Goal: Use online tool/utility: Utilize a website feature to perform a specific function

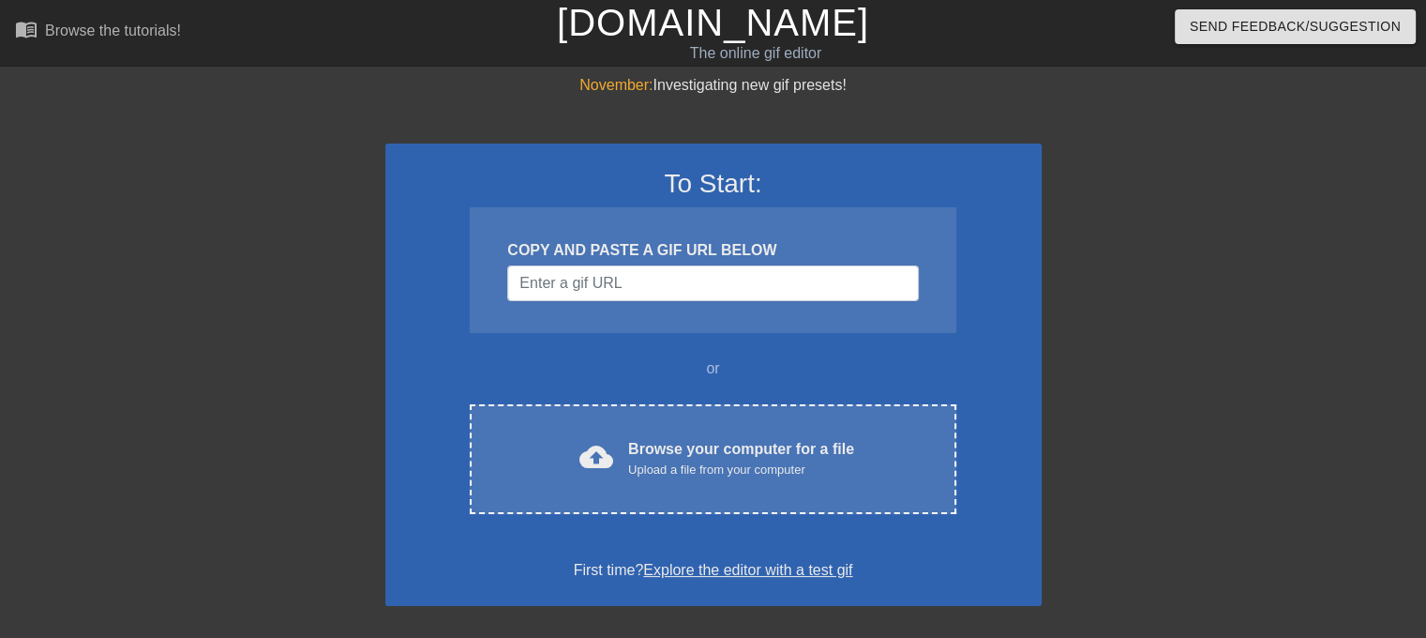
click at [1372, 287] on div "November: Investigating new gif presets! To Start: COPY AND PASTE A GIF URL BEL…" at bounding box center [713, 533] width 1426 height 918
click at [728, 268] on input "Username" at bounding box center [712, 283] width 411 height 36
paste input "[URL][DOMAIN_NAME]"
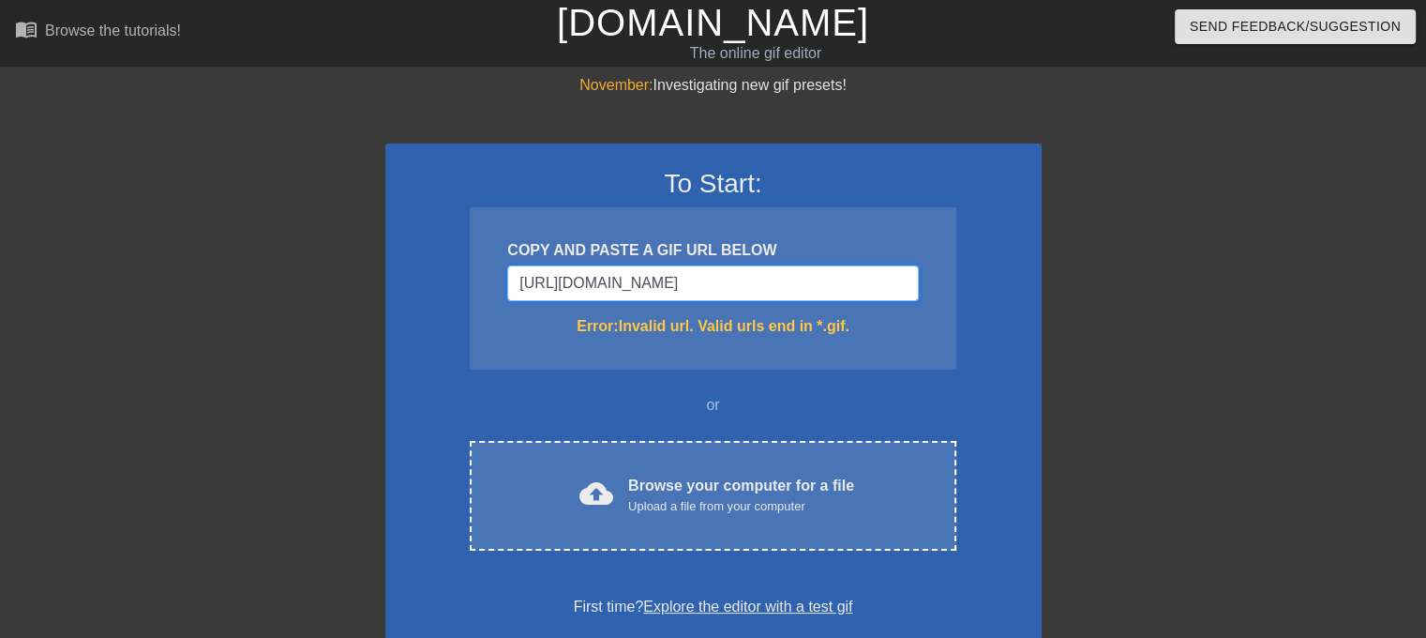
type input "[URL][DOMAIN_NAME]"
click at [692, 298] on input "[URL][DOMAIN_NAME]" at bounding box center [712, 283] width 411 height 36
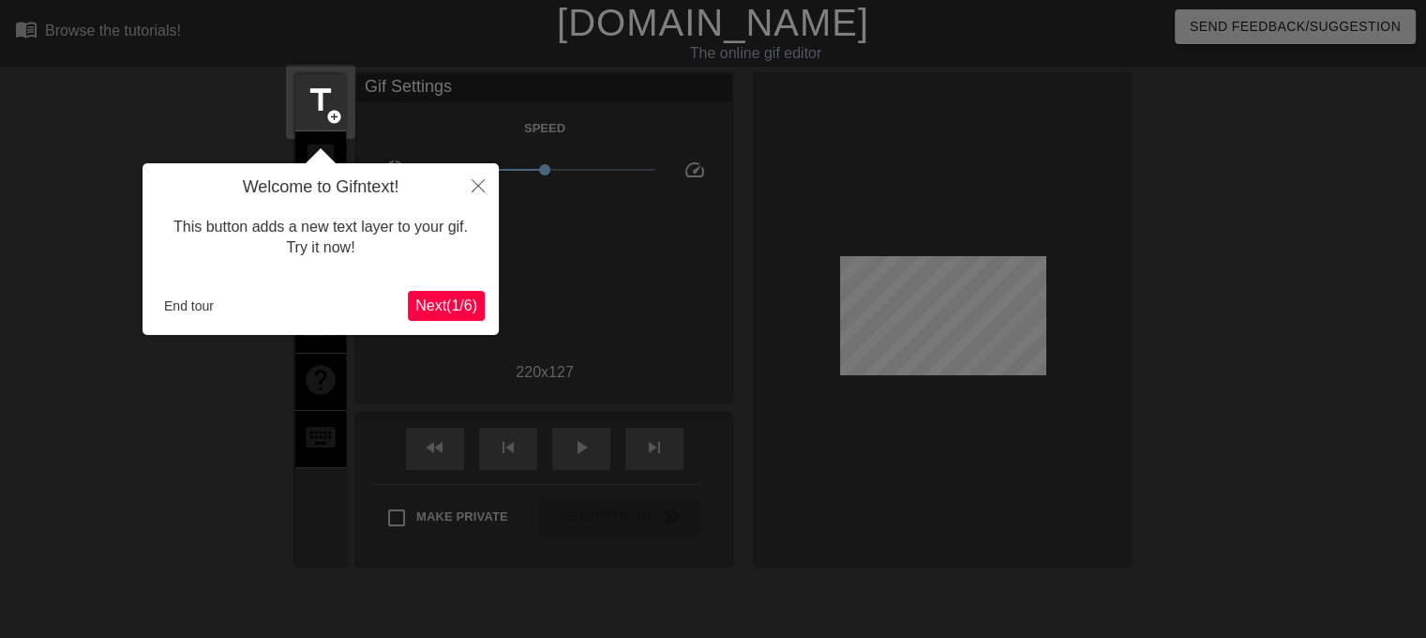
scroll to position [45, 0]
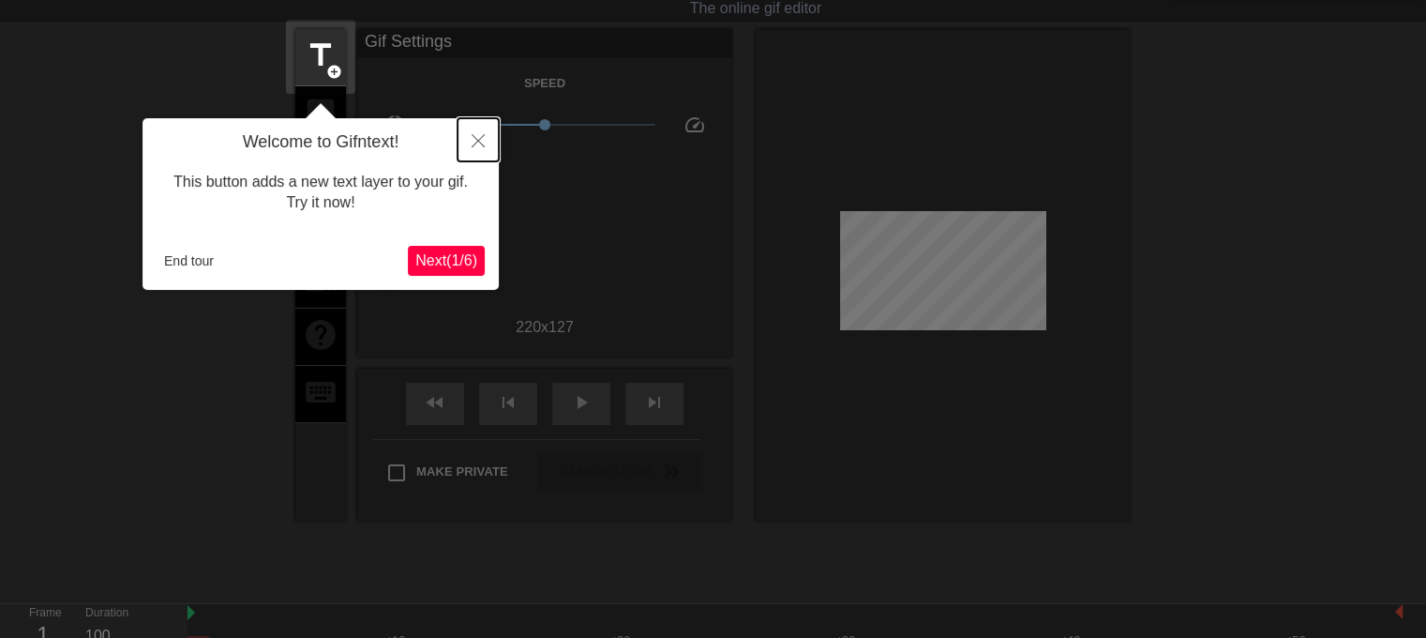
click at [477, 139] on icon "Close" at bounding box center [478, 140] width 13 height 13
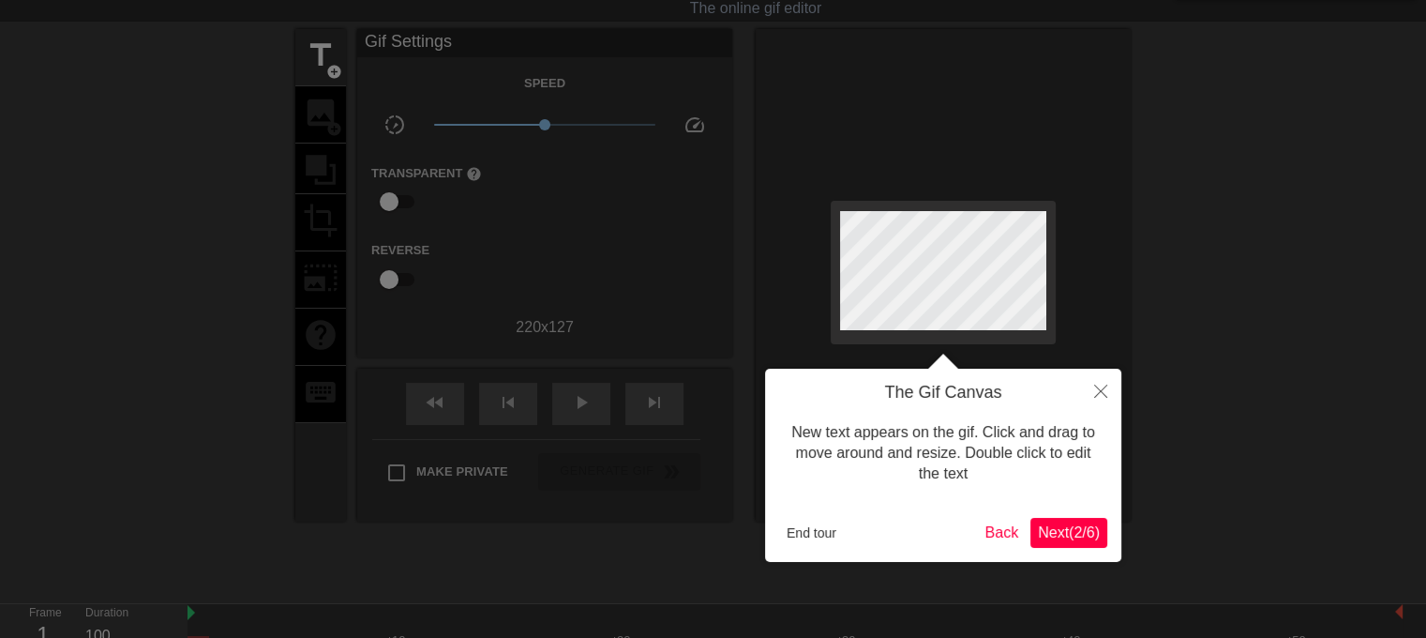
scroll to position [0, 0]
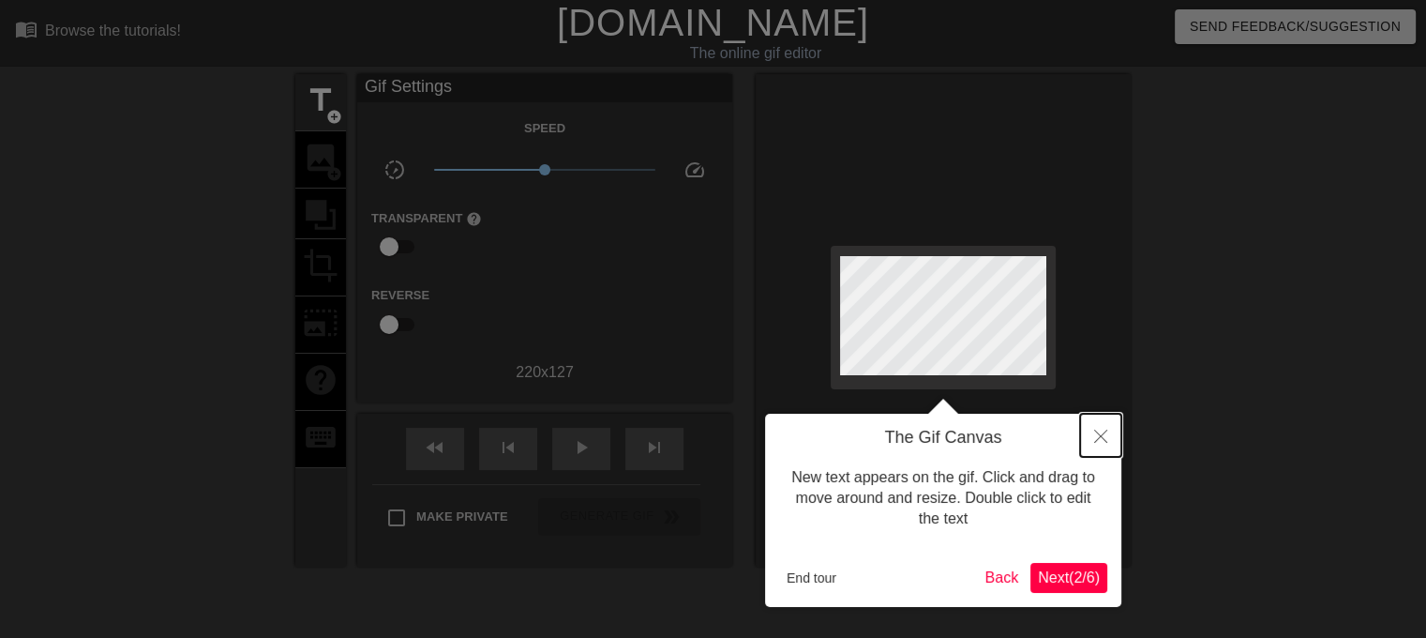
click at [1094, 439] on icon "Close" at bounding box center [1100, 435] width 13 height 13
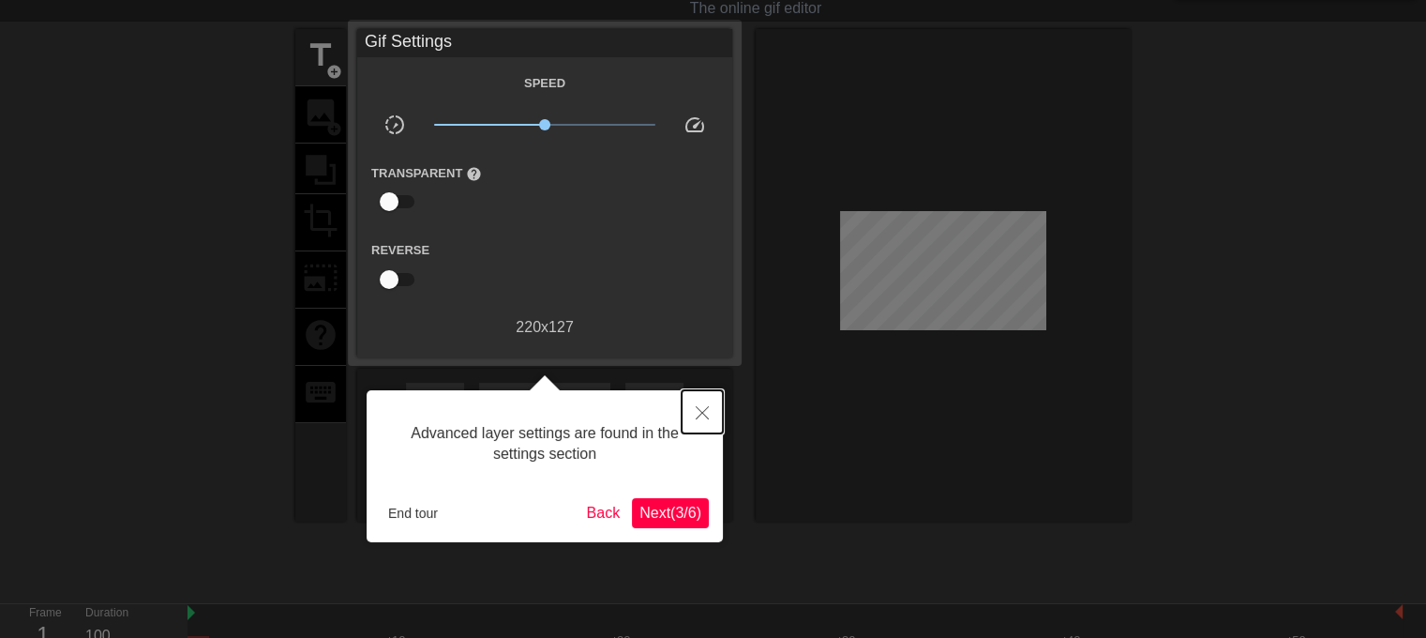
click at [706, 417] on icon "Close" at bounding box center [702, 412] width 13 height 13
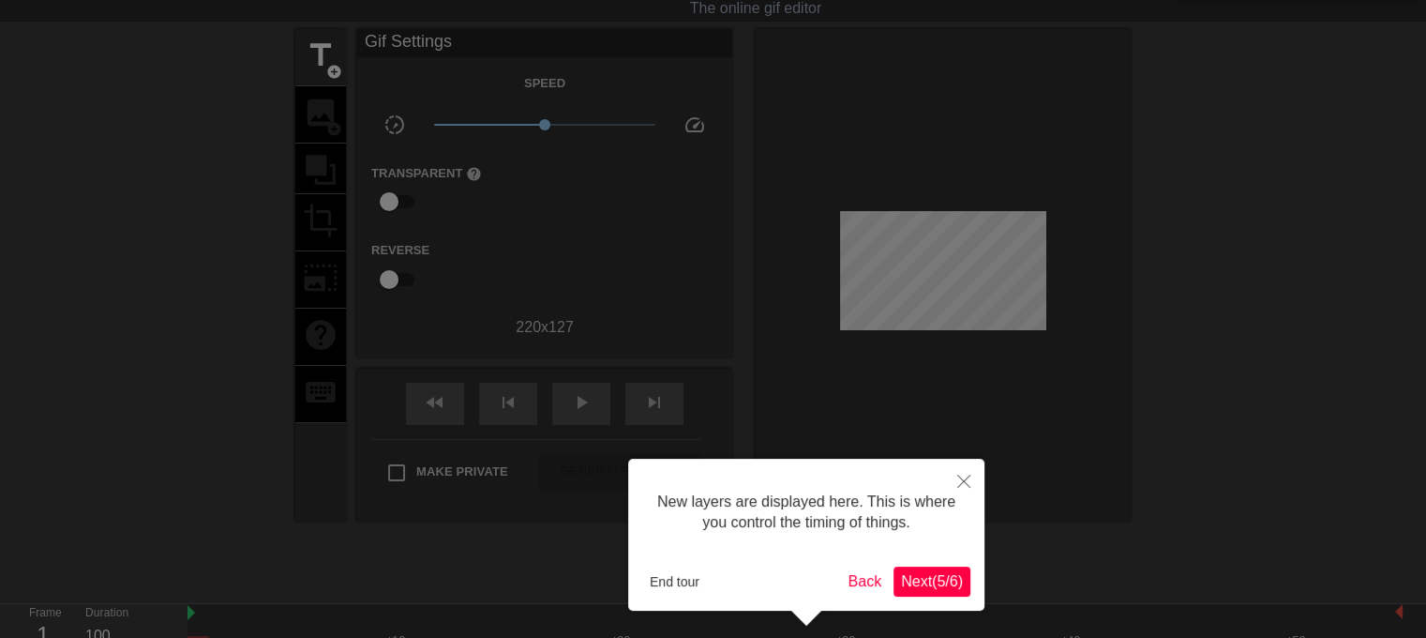
scroll to position [15, 0]
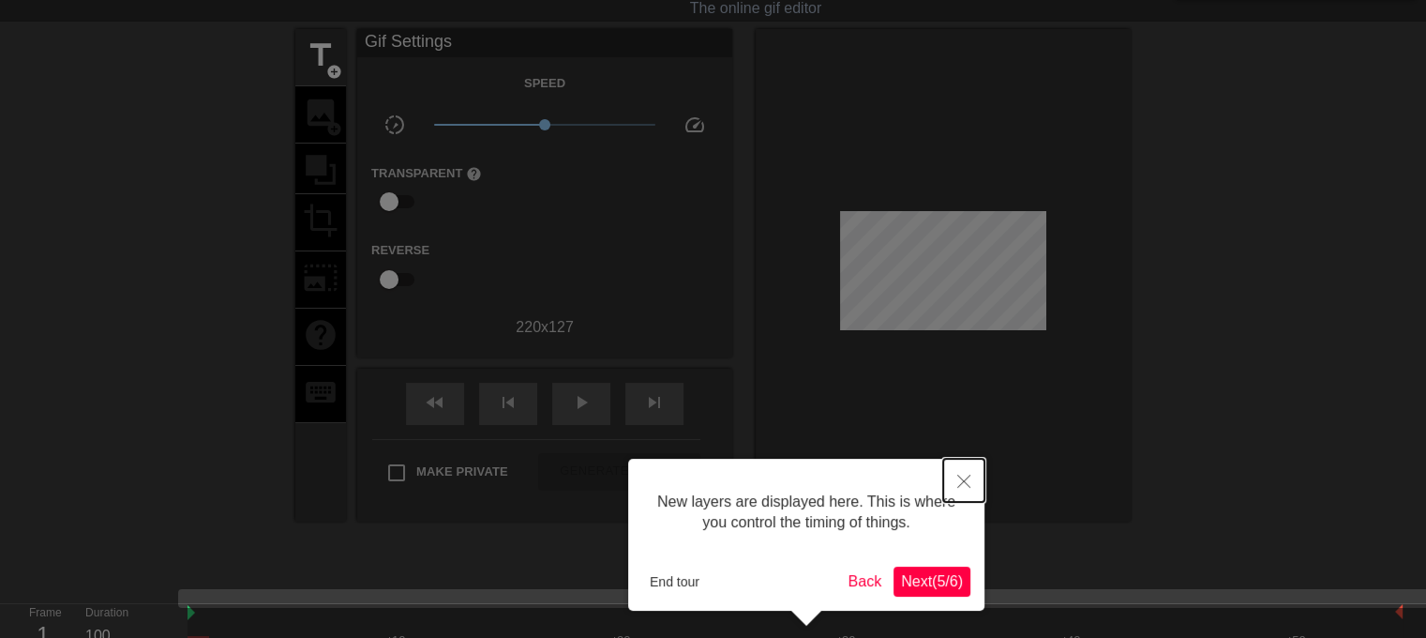
click at [959, 479] on icon "Close" at bounding box center [963, 481] width 13 height 13
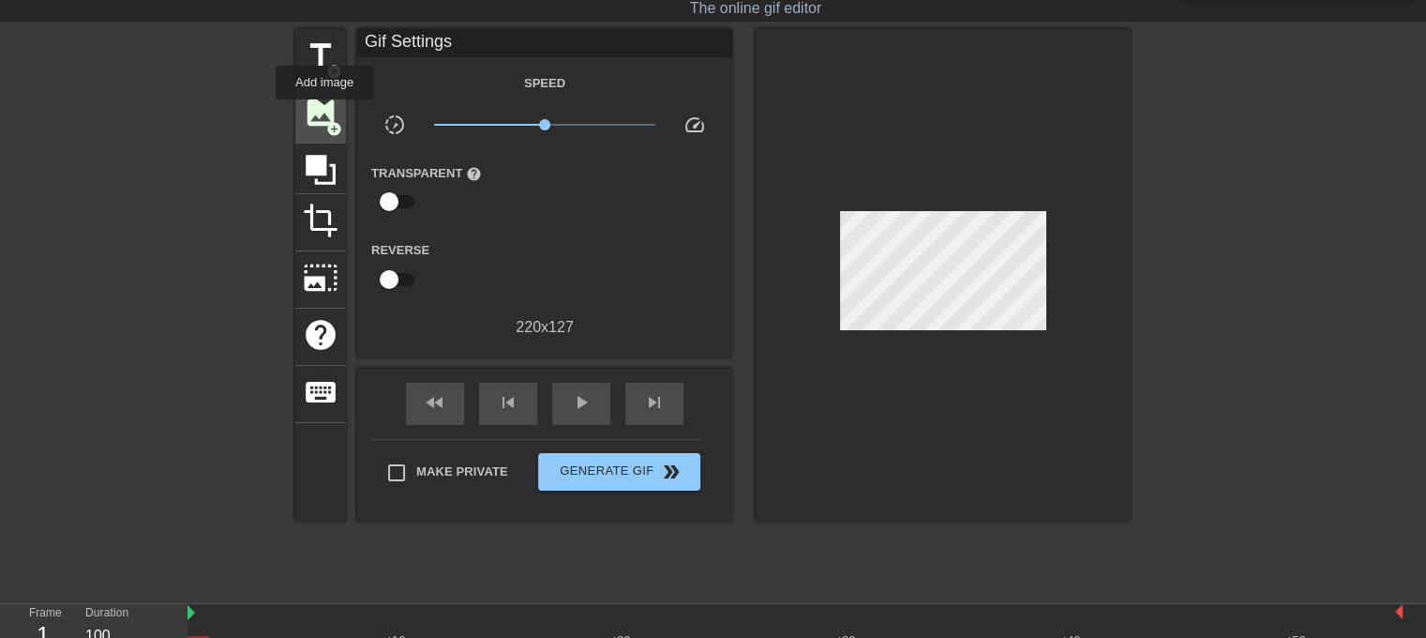
click at [324, 113] on span "image" at bounding box center [321, 113] width 36 height 36
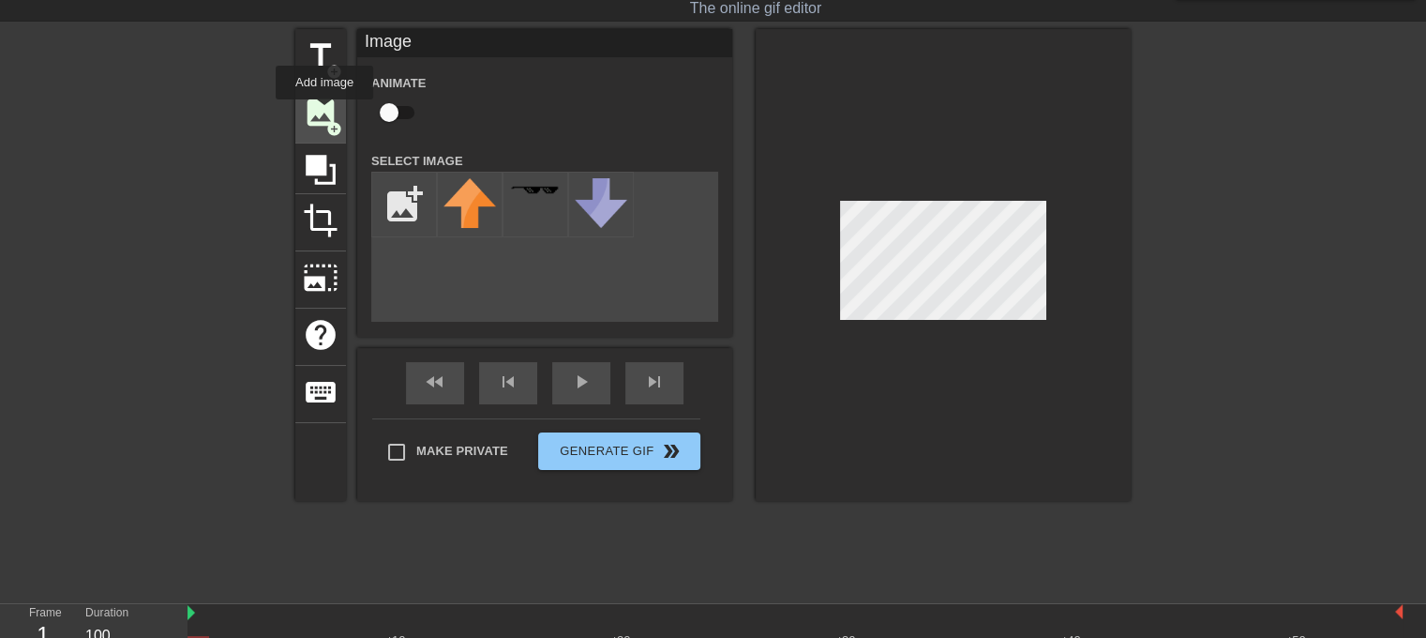
scroll to position [0, 0]
click at [389, 217] on input "file" at bounding box center [404, 205] width 64 height 64
type input "C:\fakepath\Tab_icon_lizard.png"
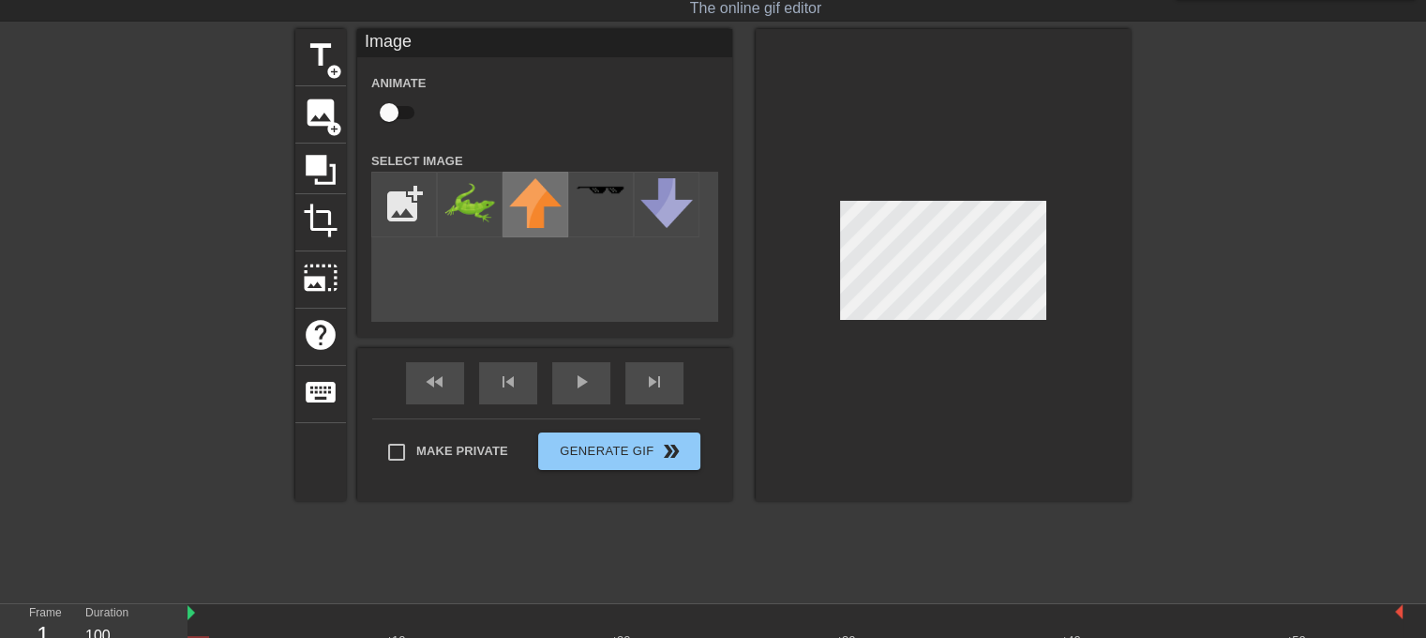
click at [534, 215] on img at bounding box center [535, 203] width 53 height 50
drag, startPoint x: 538, startPoint y: 205, endPoint x: 518, endPoint y: 251, distance: 50.4
click at [518, 251] on div "add_photo_alternate" at bounding box center [544, 247] width 347 height 150
click at [475, 205] on img at bounding box center [470, 201] width 53 height 47
click at [576, 380] on div "play_arrow" at bounding box center [581, 383] width 58 height 42
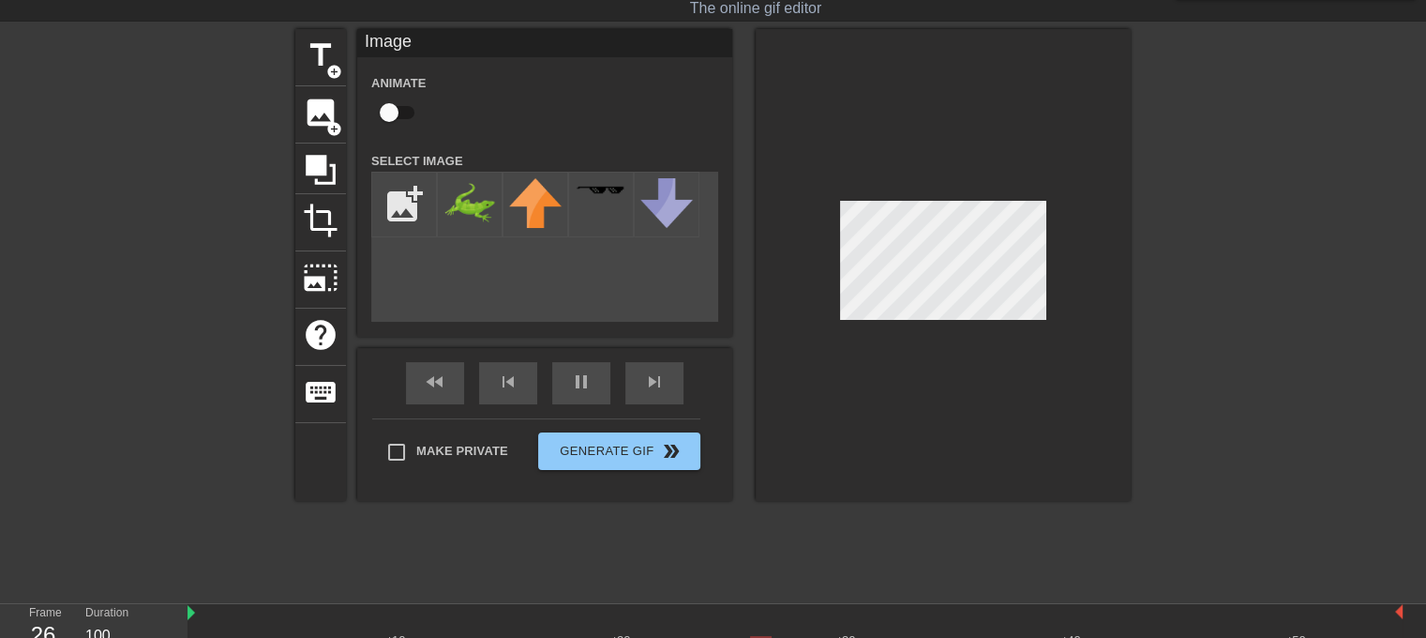
click at [404, 107] on input "checkbox" at bounding box center [389, 113] width 107 height 36
click at [404, 107] on input "checkbox" at bounding box center [407, 113] width 107 height 36
checkbox input "false"
click at [319, 397] on span "keyboard" at bounding box center [321, 392] width 36 height 36
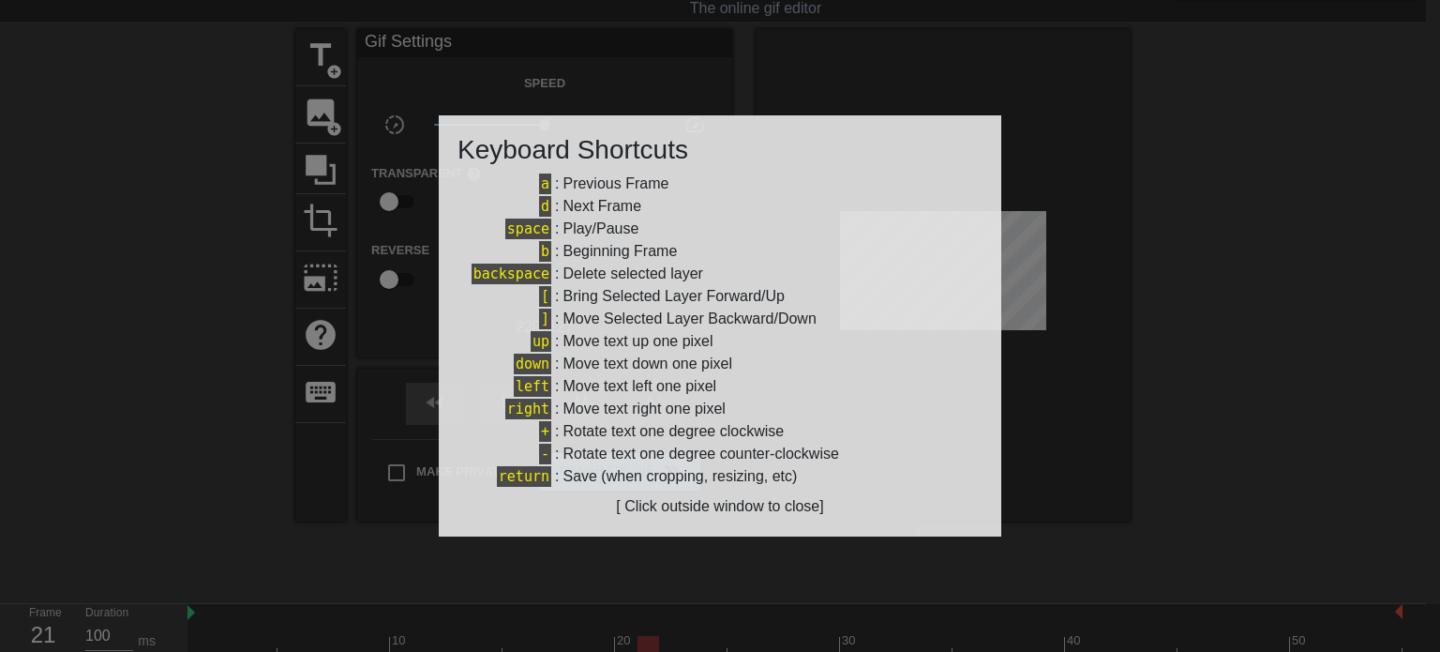
click at [250, 314] on div at bounding box center [720, 326] width 1440 height 652
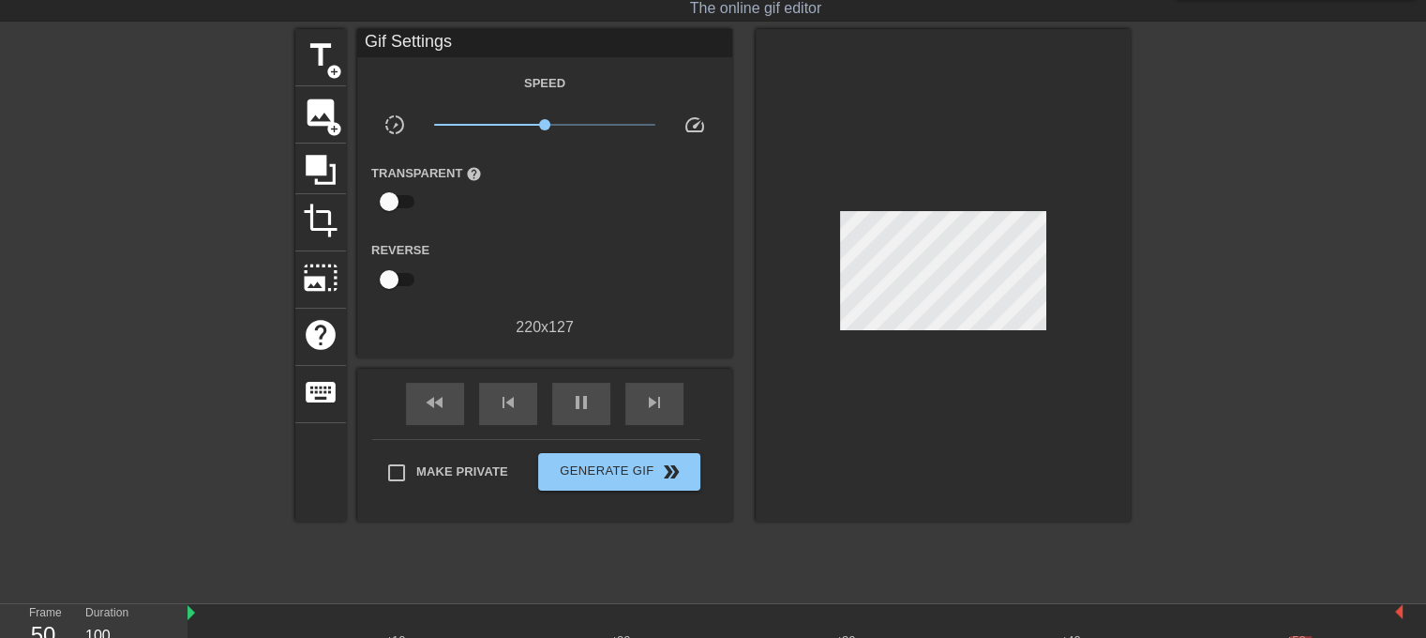
click at [570, 204] on div "Transparent help" at bounding box center [544, 190] width 375 height 59
click at [321, 172] on icon at bounding box center [321, 170] width 36 height 36
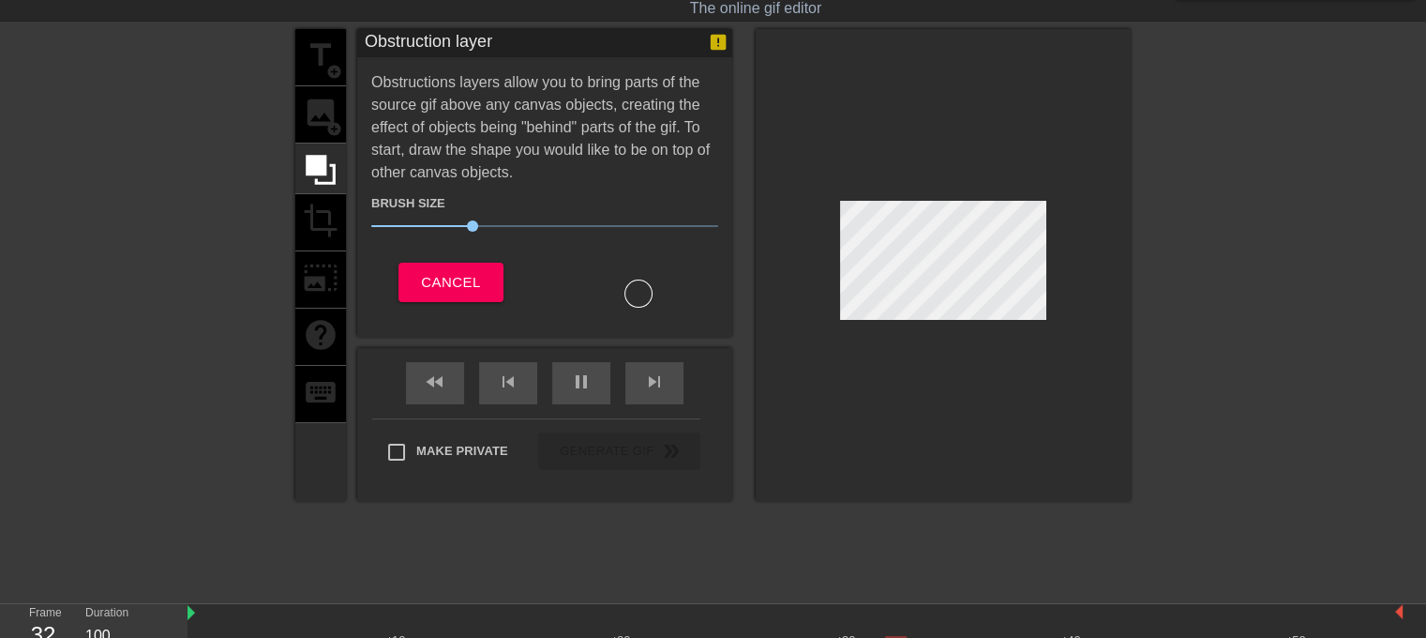
click at [326, 118] on div "title add_circle image add_circle crop photo_size_select_large help keyboard" at bounding box center [320, 265] width 51 height 472
click at [441, 292] on button "Cancel" at bounding box center [451, 282] width 104 height 39
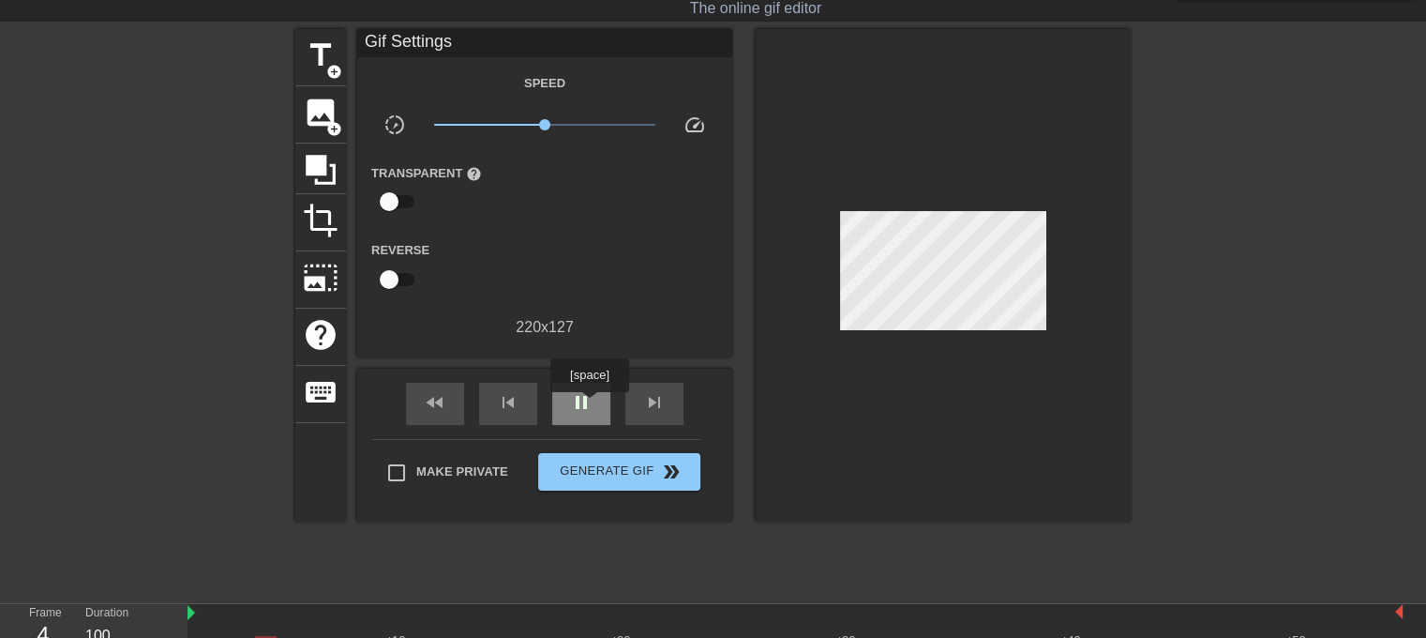
click at [589, 405] on span "pause" at bounding box center [581, 402] width 23 height 23
click at [573, 385] on div "play_arrow" at bounding box center [581, 404] width 58 height 42
drag, startPoint x: 536, startPoint y: 118, endPoint x: 580, endPoint y: 112, distance: 43.6
click at [580, 113] on span "x2.07" at bounding box center [545, 124] width 222 height 23
drag, startPoint x: 580, startPoint y: 112, endPoint x: 541, endPoint y: 119, distance: 39.2
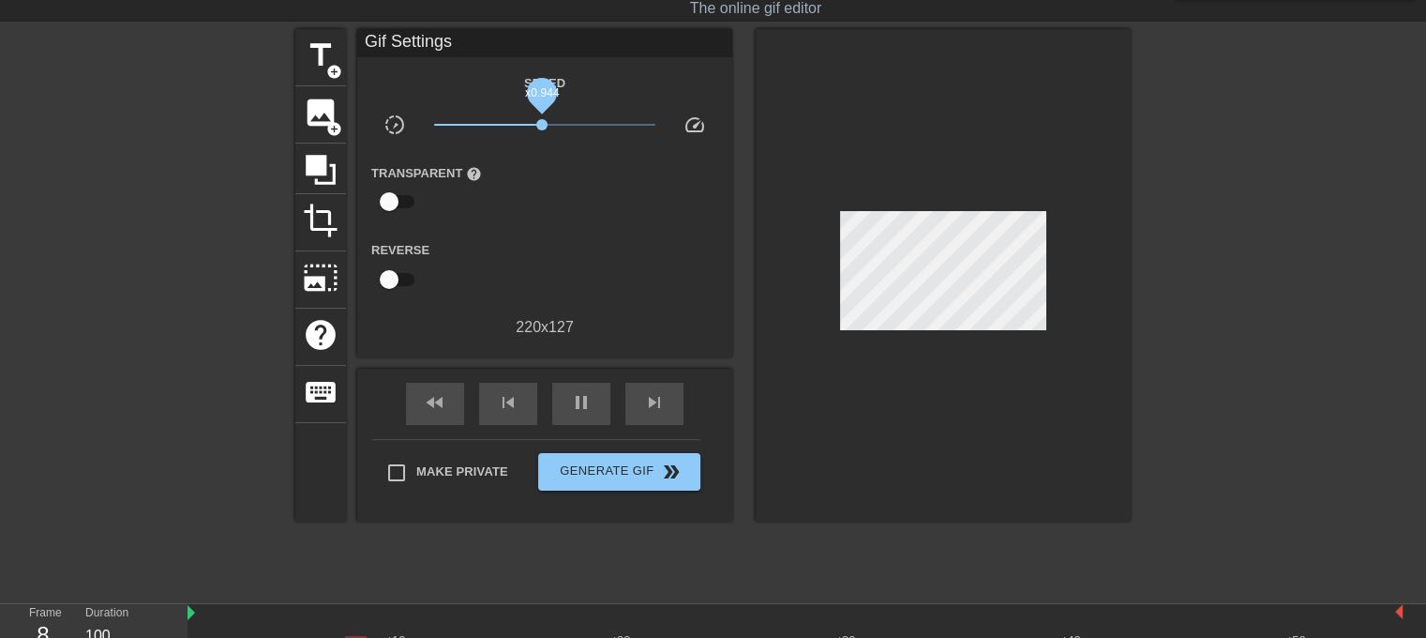
click at [541, 119] on span "x0.944" at bounding box center [541, 124] width 11 height 11
click at [392, 276] on input "checkbox" at bounding box center [389, 280] width 107 height 36
click at [406, 276] on input "checkbox" at bounding box center [407, 280] width 107 height 36
checkbox input "false"
click at [401, 199] on input "checkbox" at bounding box center [389, 202] width 107 height 36
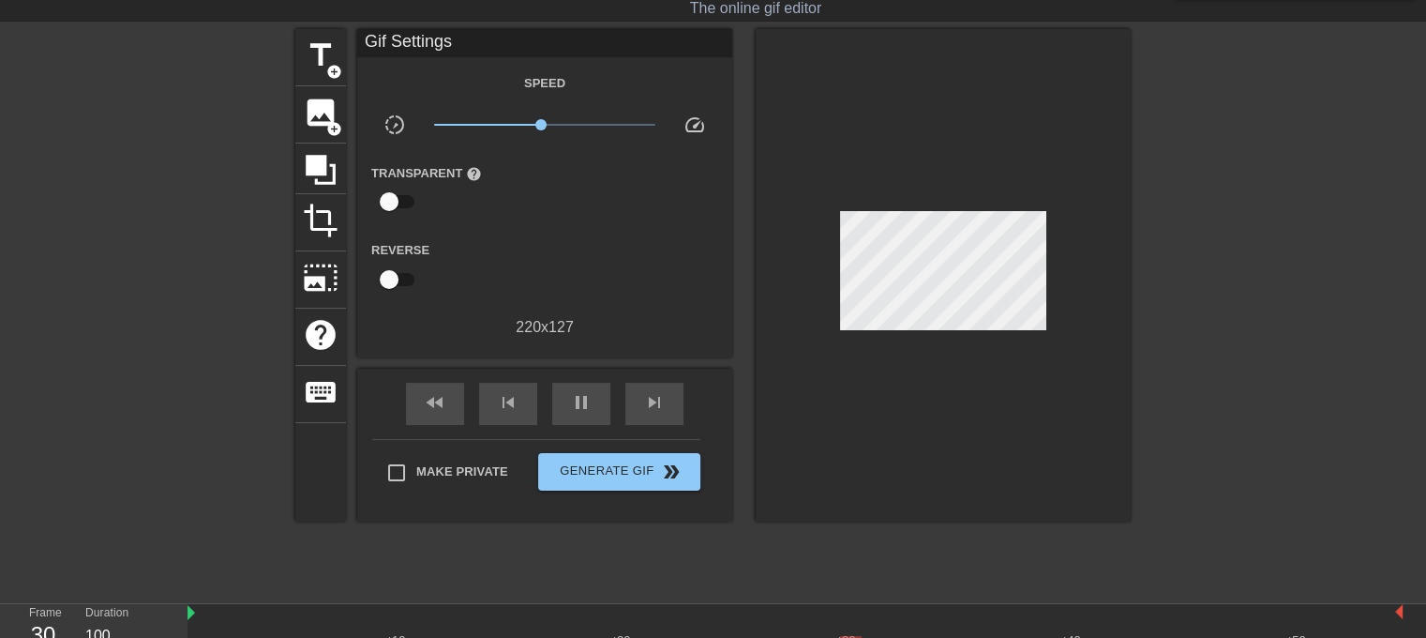
checkbox input "true"
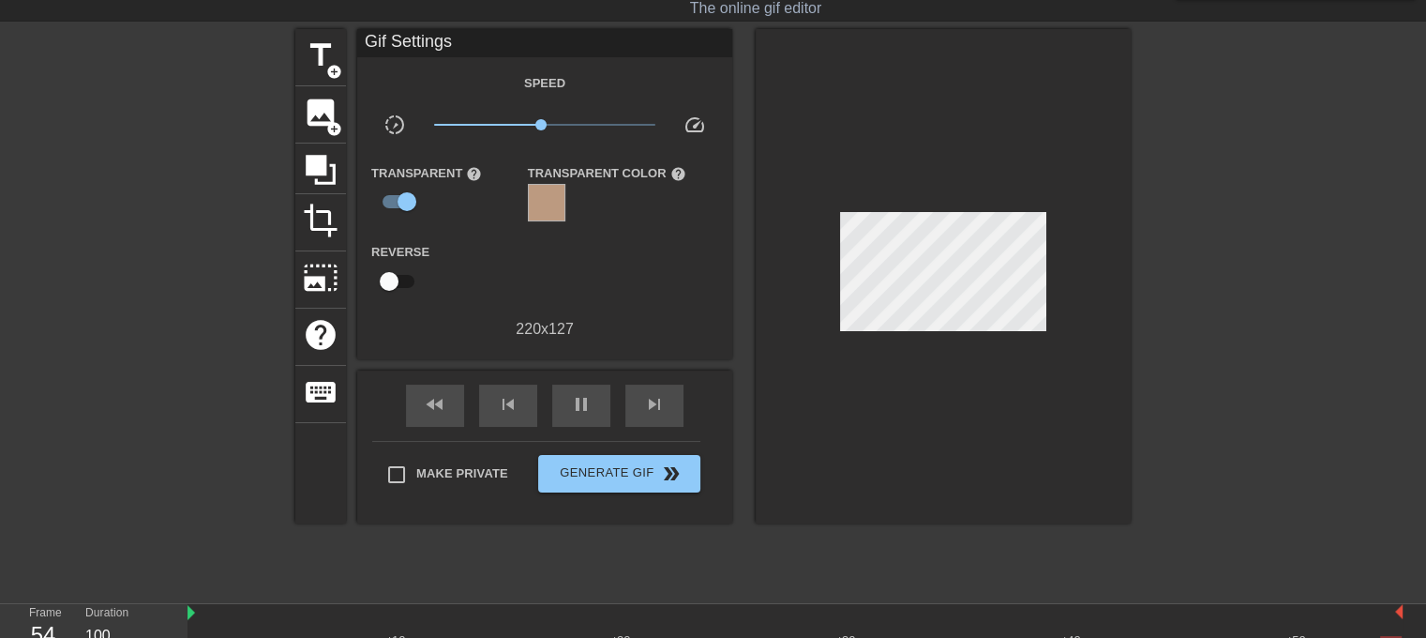
click at [546, 201] on div at bounding box center [547, 203] width 38 height 38
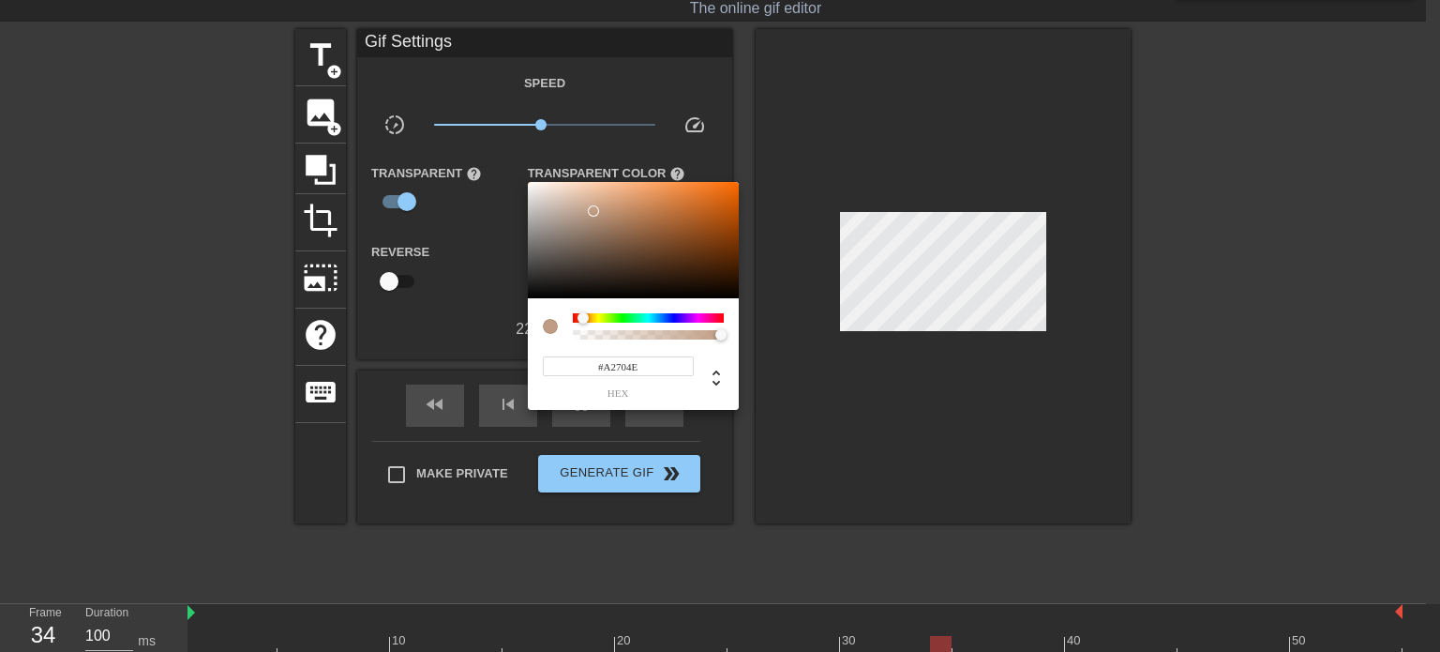
drag, startPoint x: 570, startPoint y: 199, endPoint x: 640, endPoint y: 225, distance: 75.1
click at [640, 225] on div at bounding box center [633, 240] width 211 height 116
click at [669, 219] on div at bounding box center [633, 240] width 211 height 116
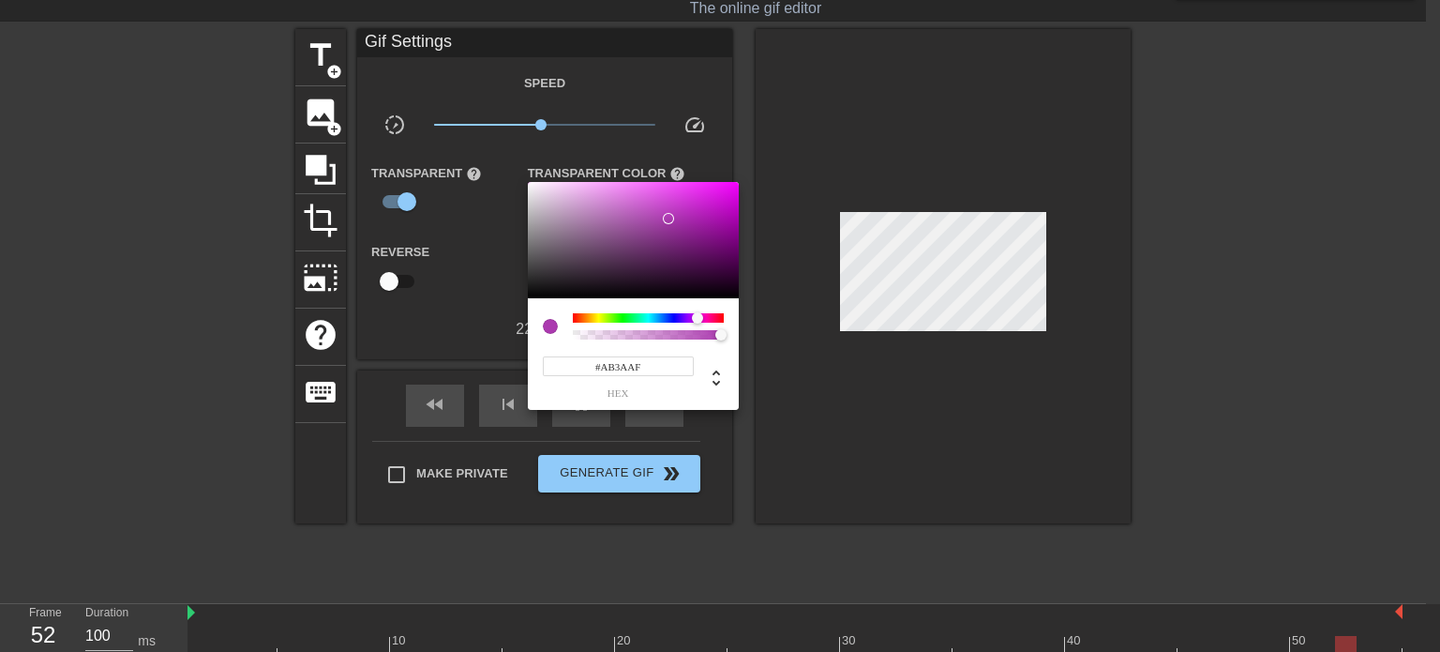
click at [698, 319] on div at bounding box center [648, 317] width 151 height 9
type input "#AF3A4A"
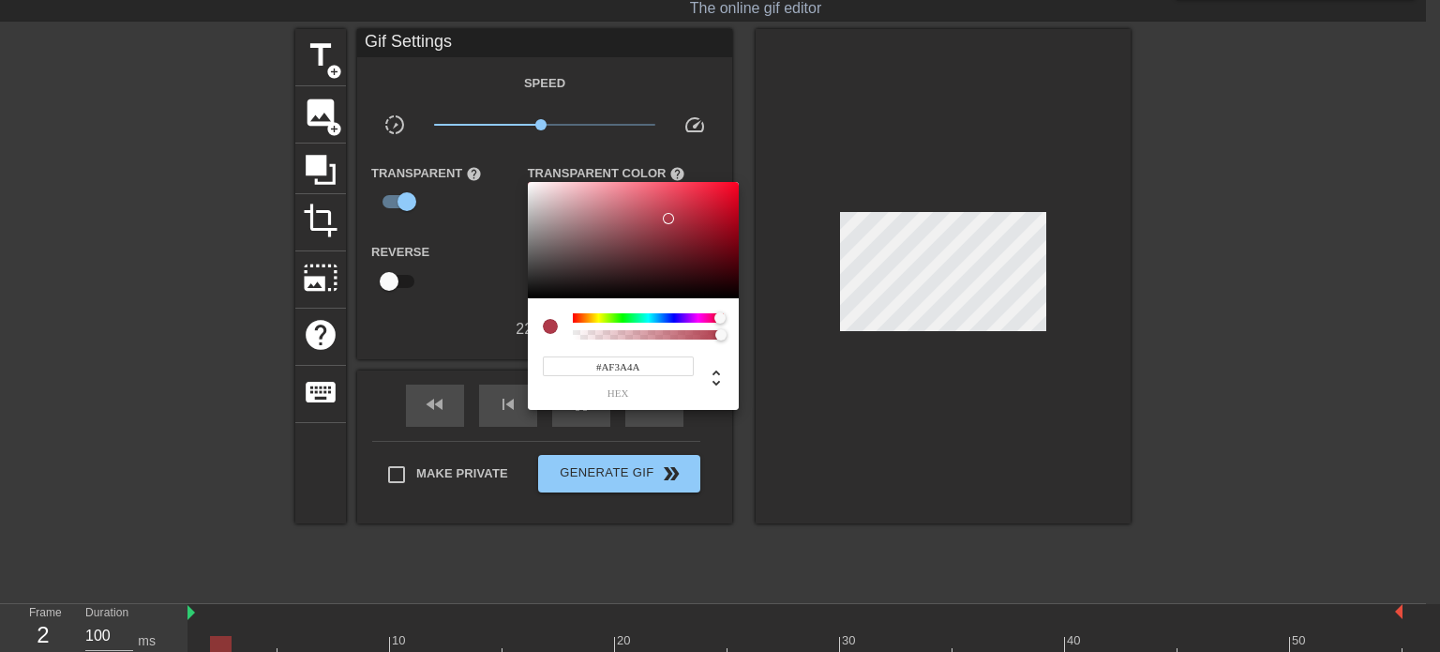
click at [720, 318] on div at bounding box center [648, 317] width 151 height 9
click at [479, 279] on div at bounding box center [720, 326] width 1440 height 652
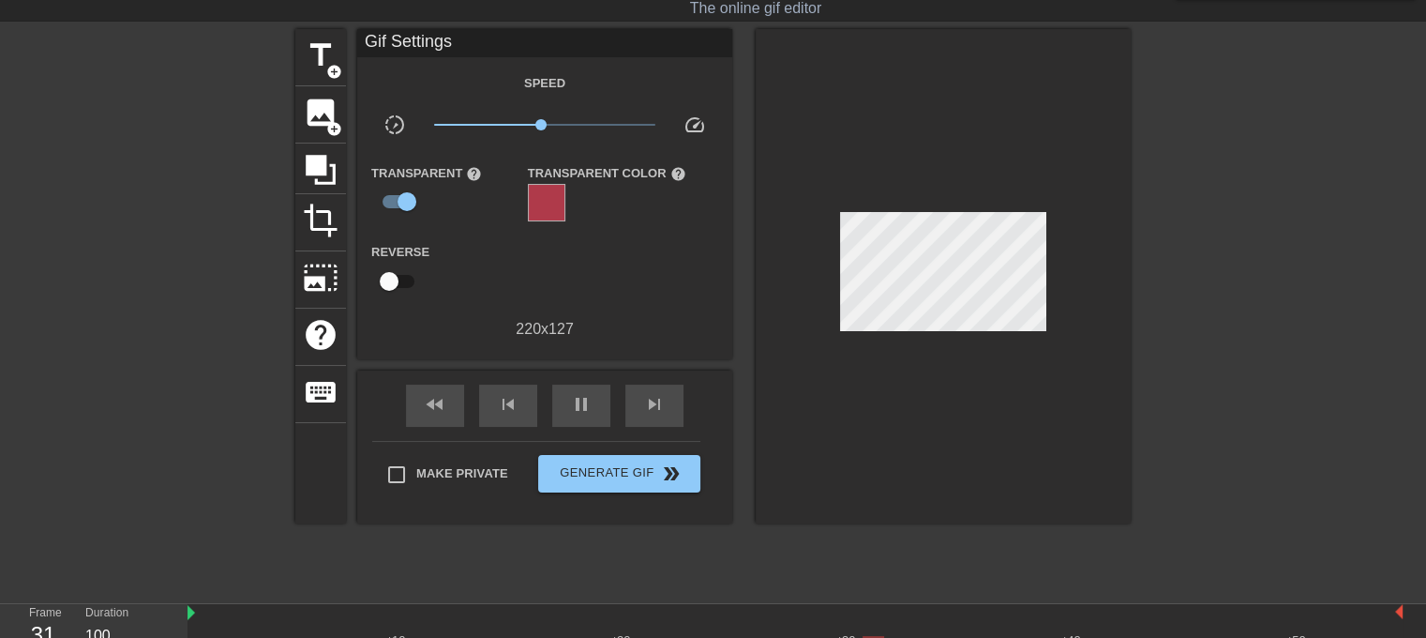
click at [552, 199] on div at bounding box center [547, 203] width 38 height 38
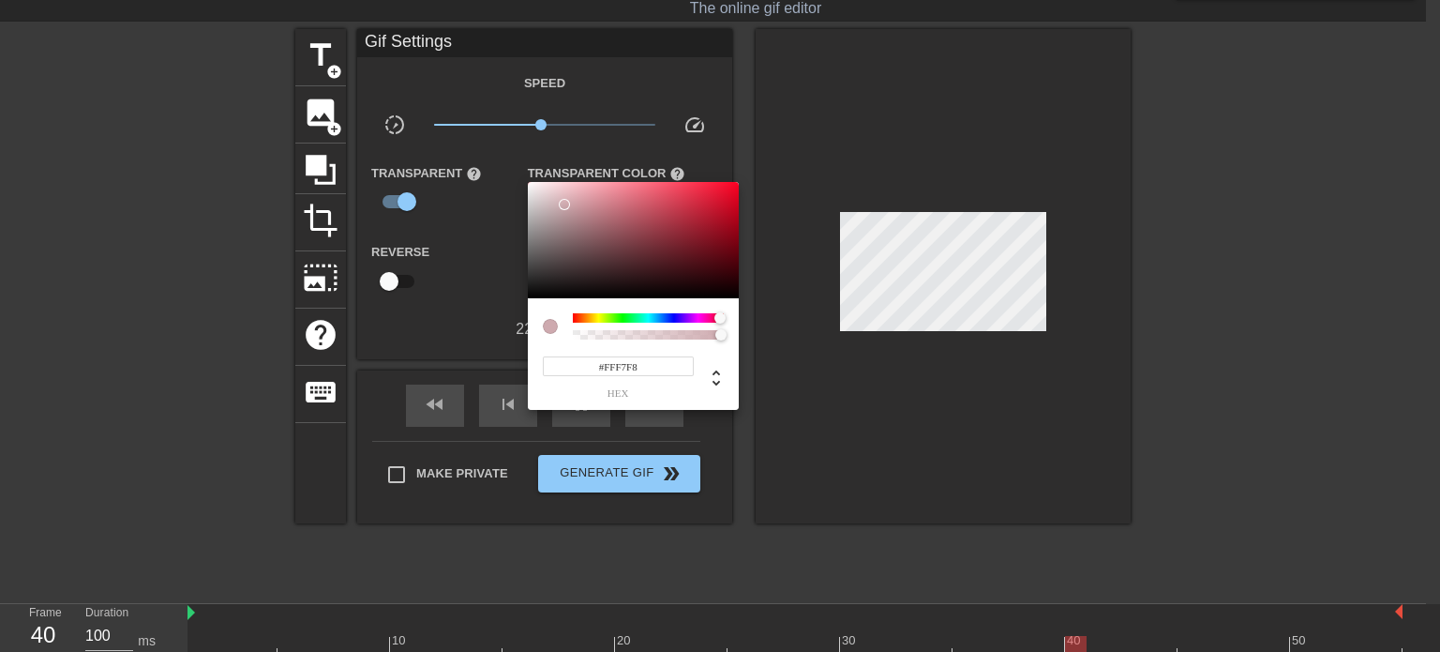
type input "#FFFFFF"
drag, startPoint x: 575, startPoint y: 211, endPoint x: 509, endPoint y: 155, distance: 86.5
click at [509, 155] on div "#FFFFFF hex" at bounding box center [720, 326] width 1440 height 652
click at [491, 236] on div at bounding box center [720, 326] width 1440 height 652
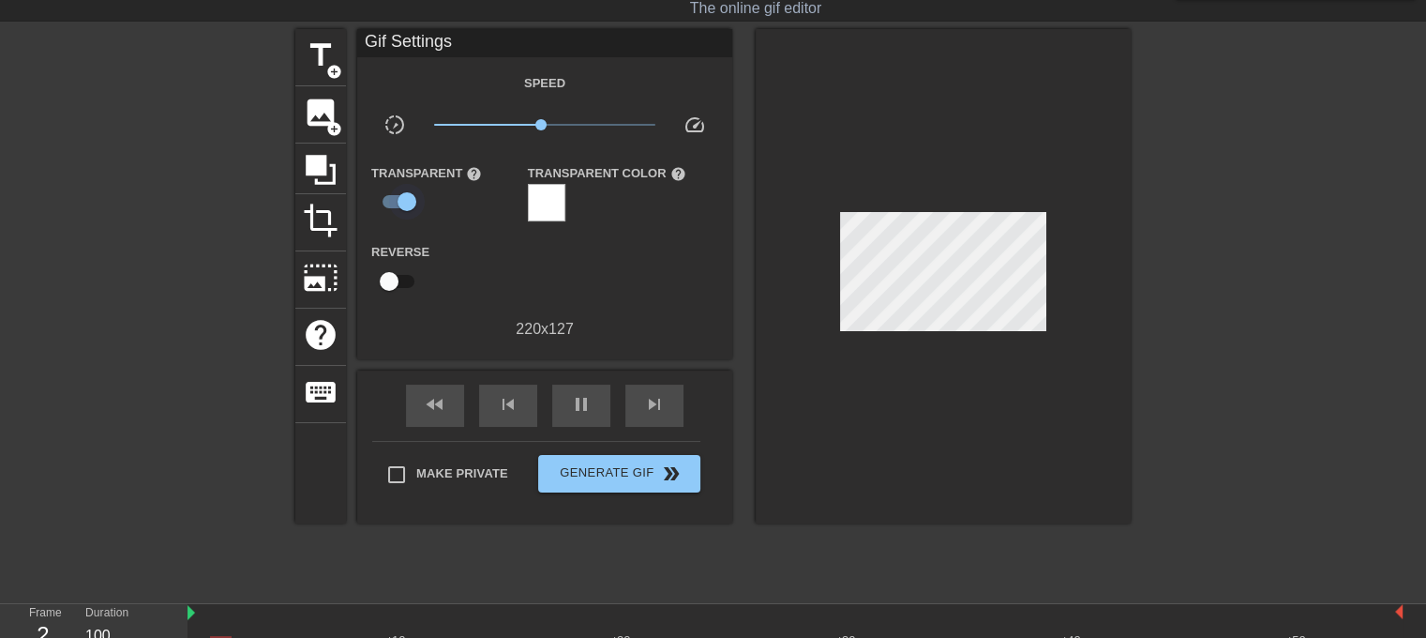
click at [403, 193] on input "checkbox" at bounding box center [407, 202] width 107 height 36
checkbox input "false"
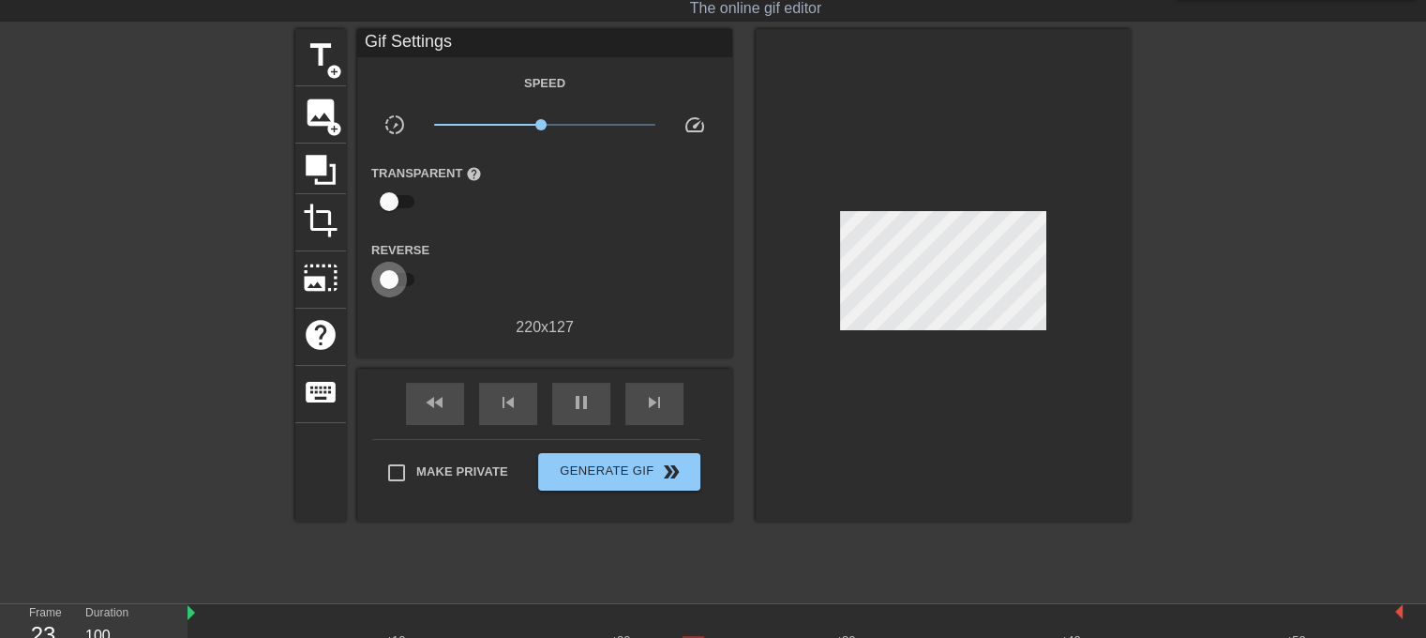
click at [398, 276] on input "checkbox" at bounding box center [389, 280] width 107 height 36
click at [398, 276] on input "checkbox" at bounding box center [407, 280] width 107 height 36
checkbox input "false"
click at [580, 404] on span "pause" at bounding box center [581, 402] width 23 height 23
click at [334, 179] on icon at bounding box center [321, 170] width 30 height 30
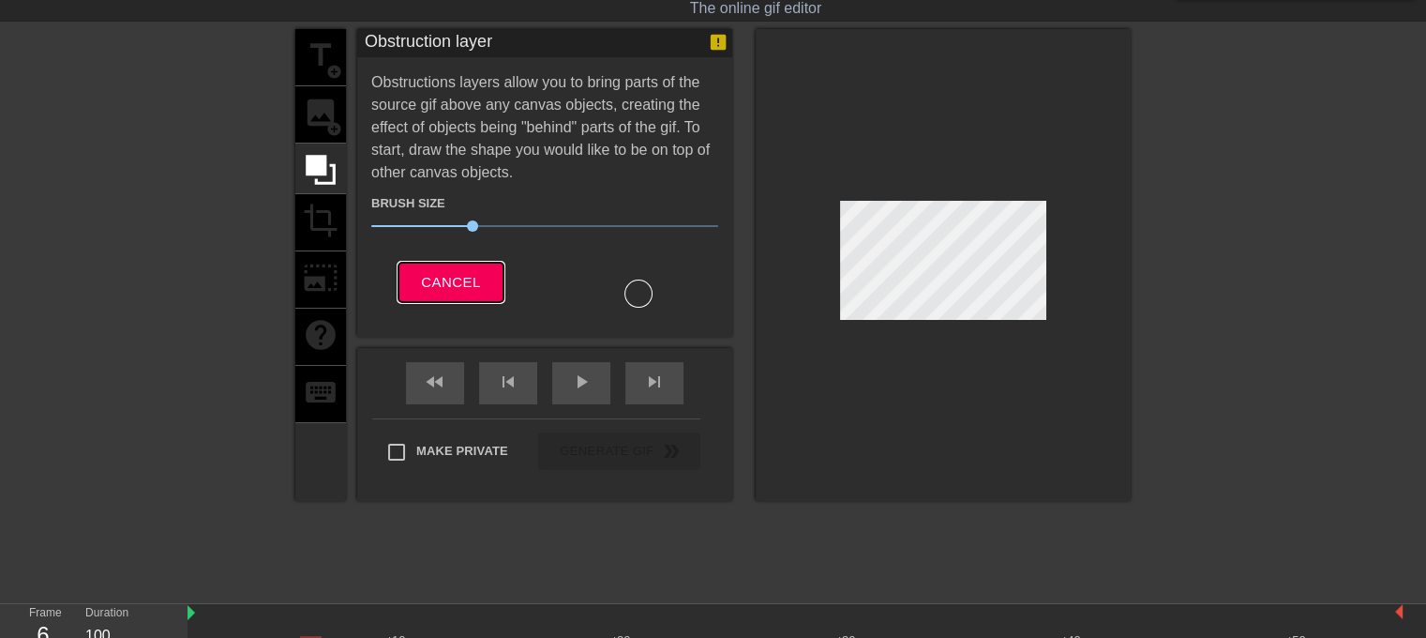
click at [458, 270] on span "Cancel" at bounding box center [450, 282] width 59 height 24
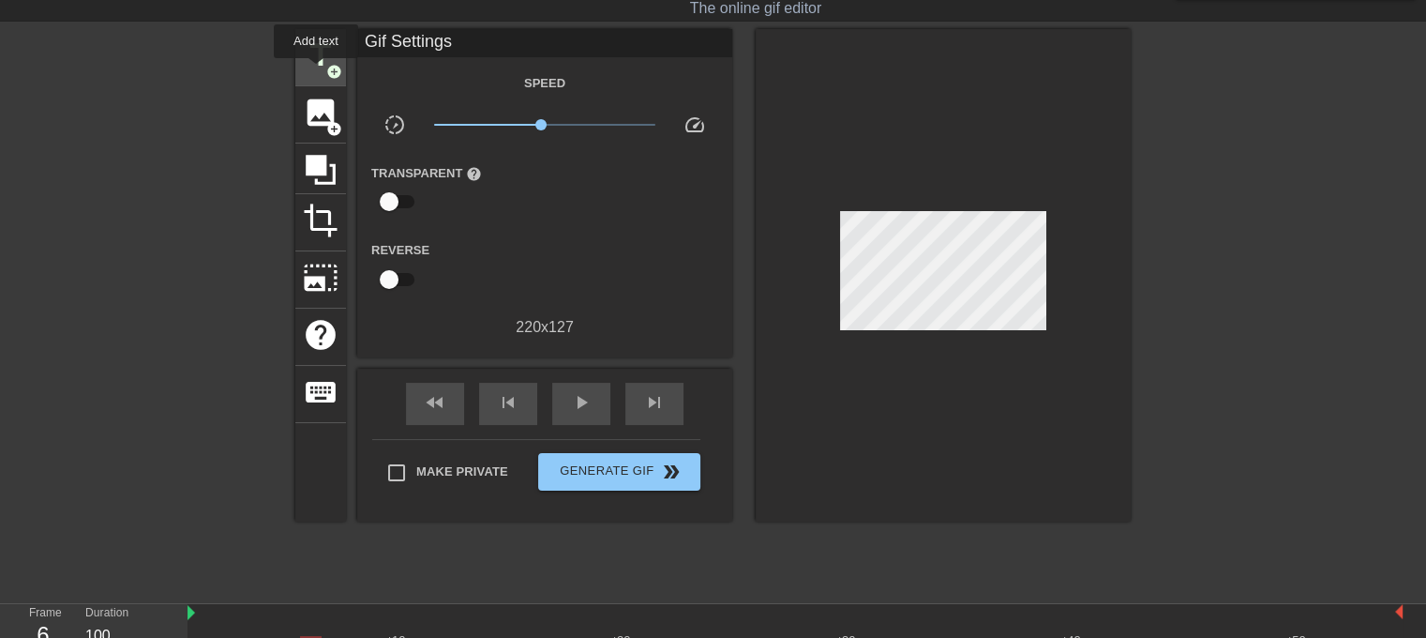
click at [316, 71] on span "title" at bounding box center [321, 56] width 36 height 36
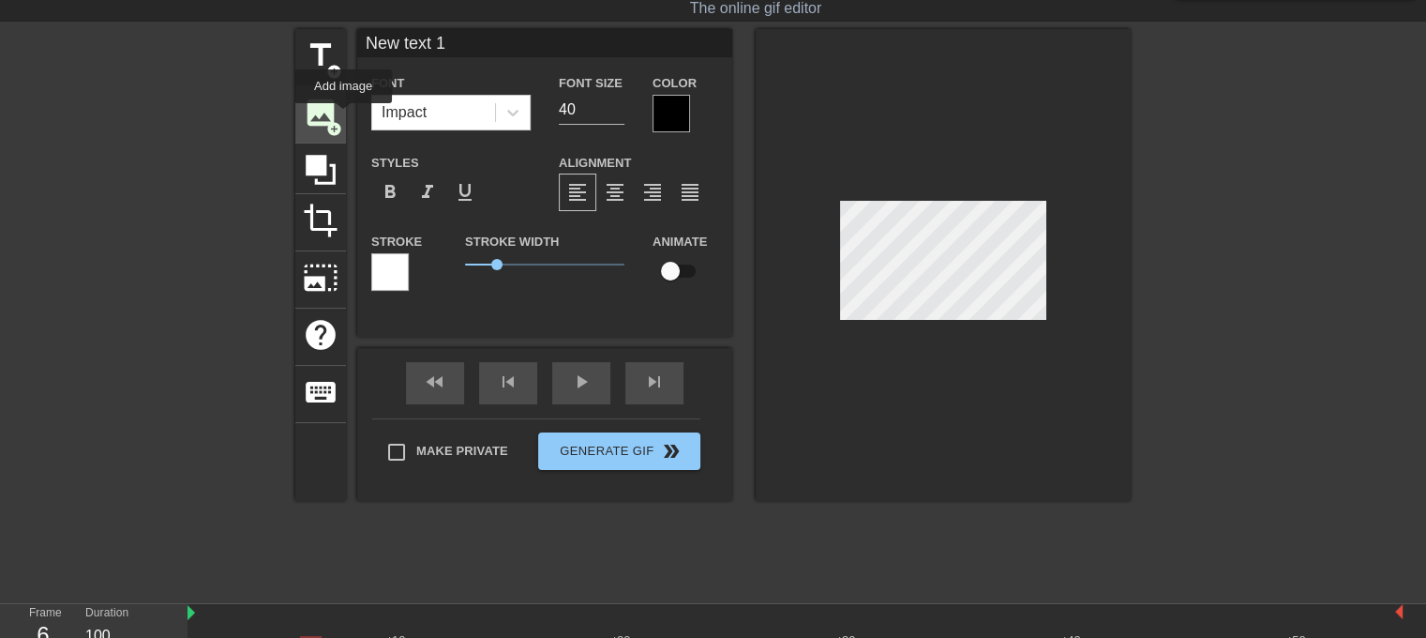
click at [338, 115] on span "image" at bounding box center [321, 113] width 36 height 36
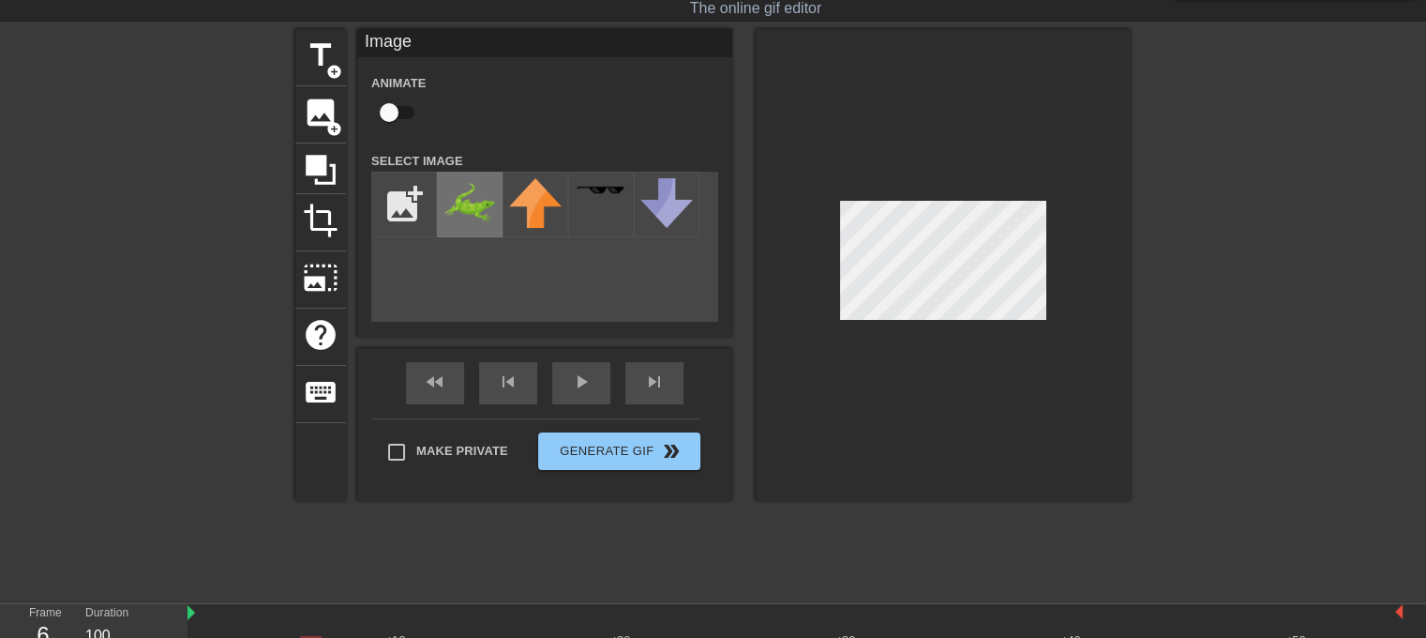
click at [480, 212] on img at bounding box center [470, 201] width 53 height 47
click at [686, 88] on div "title add_circle image add_circle crop photo_size_select_large help keyboard Im…" at bounding box center [713, 265] width 836 height 472
click at [338, 72] on span "add_circle" at bounding box center [334, 72] width 16 height 16
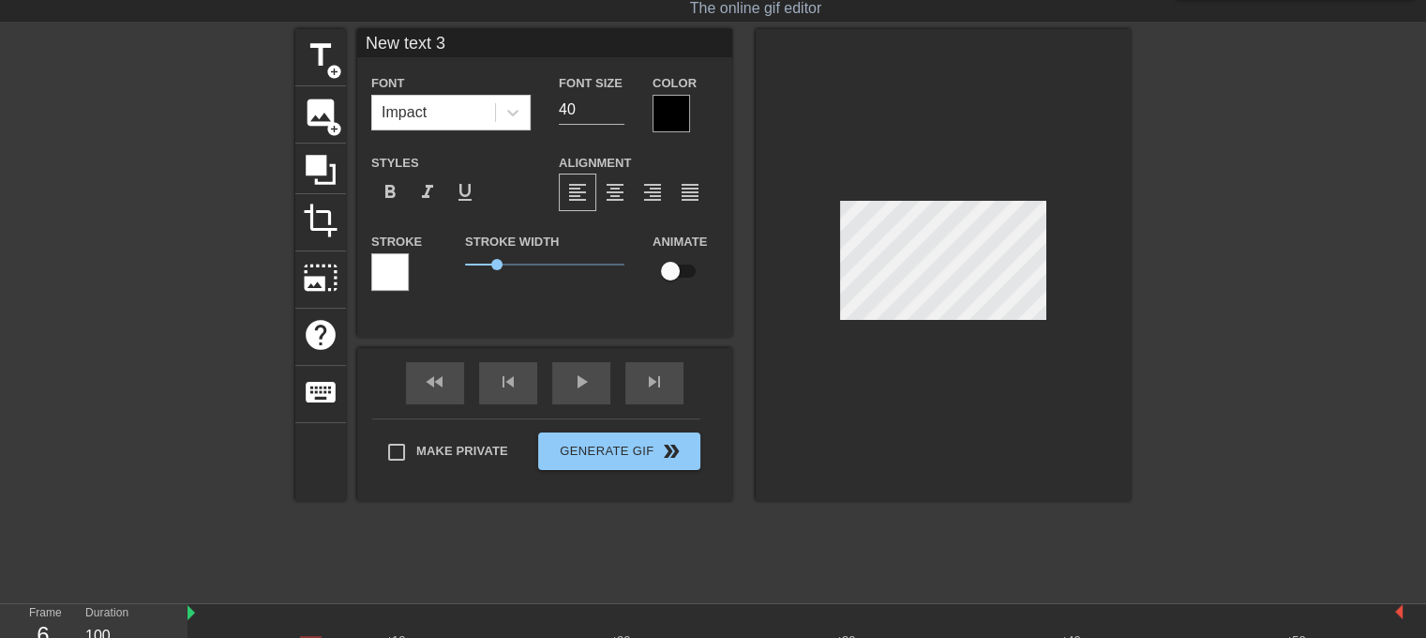
click at [844, 75] on div at bounding box center [943, 265] width 375 height 472
type input "New text 1"
click at [888, 111] on div at bounding box center [943, 265] width 375 height 472
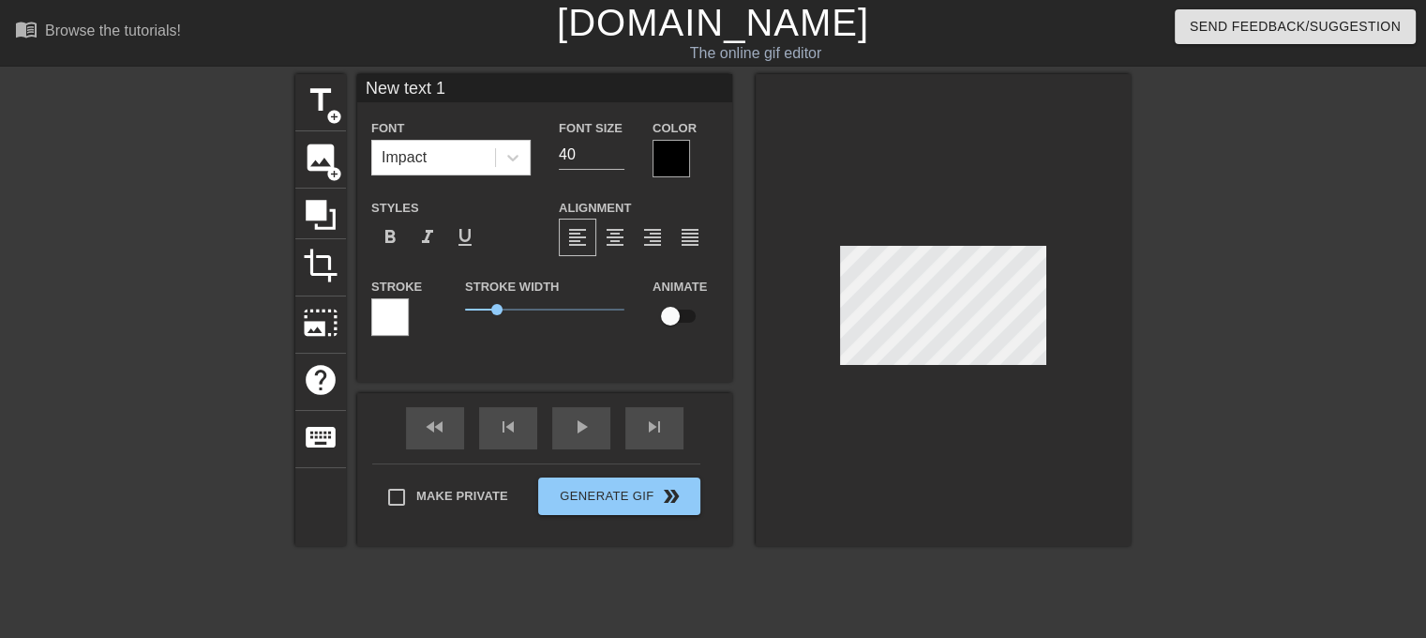
scroll to position [94, 0]
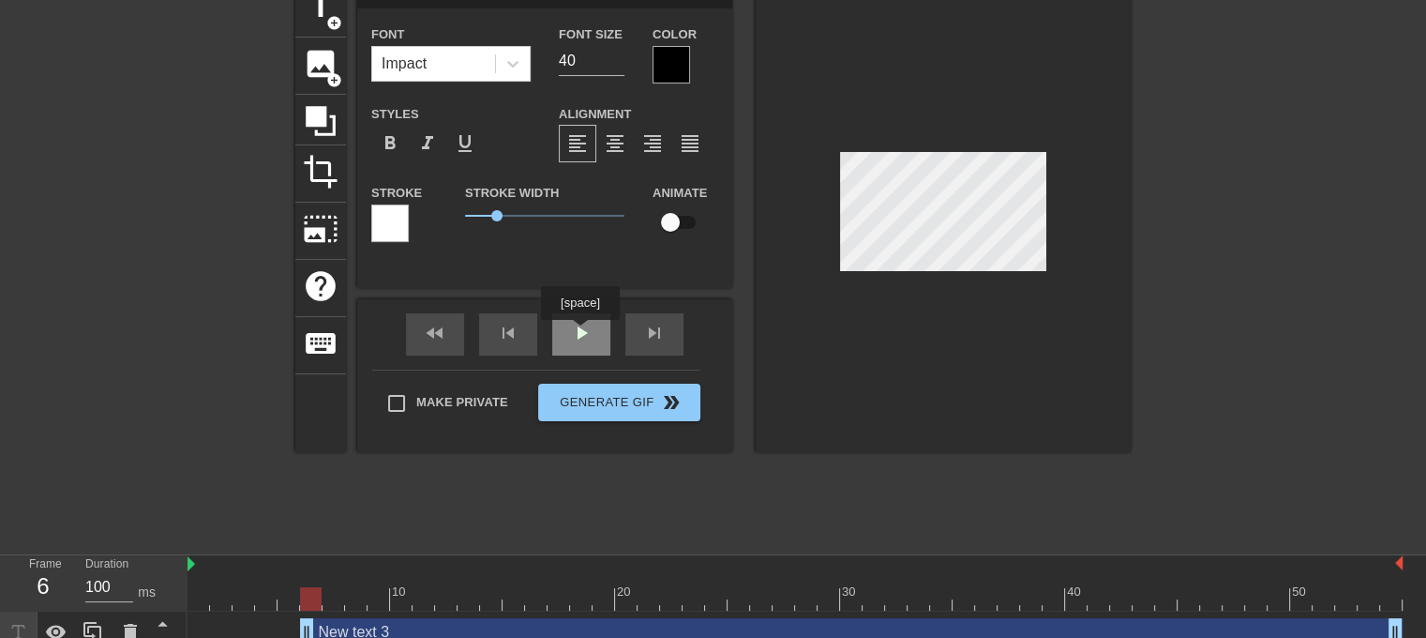
click at [580, 333] on div "play_arrow" at bounding box center [581, 334] width 58 height 42
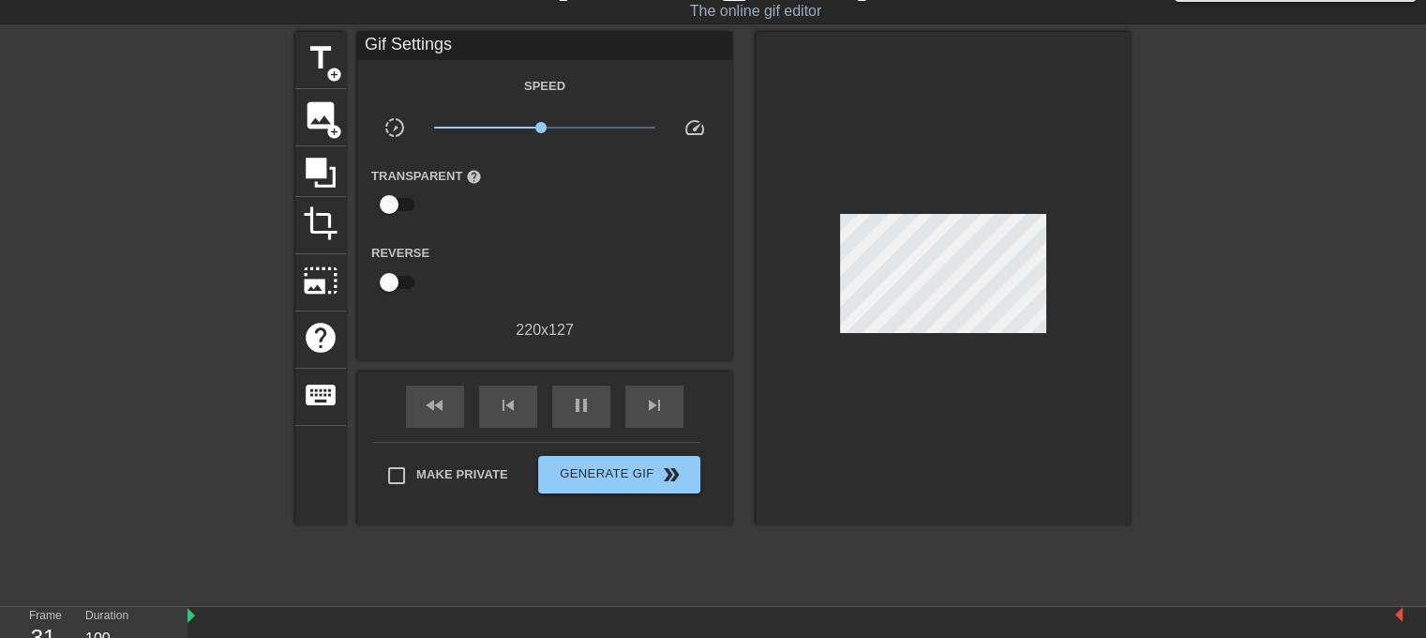
scroll to position [0, 0]
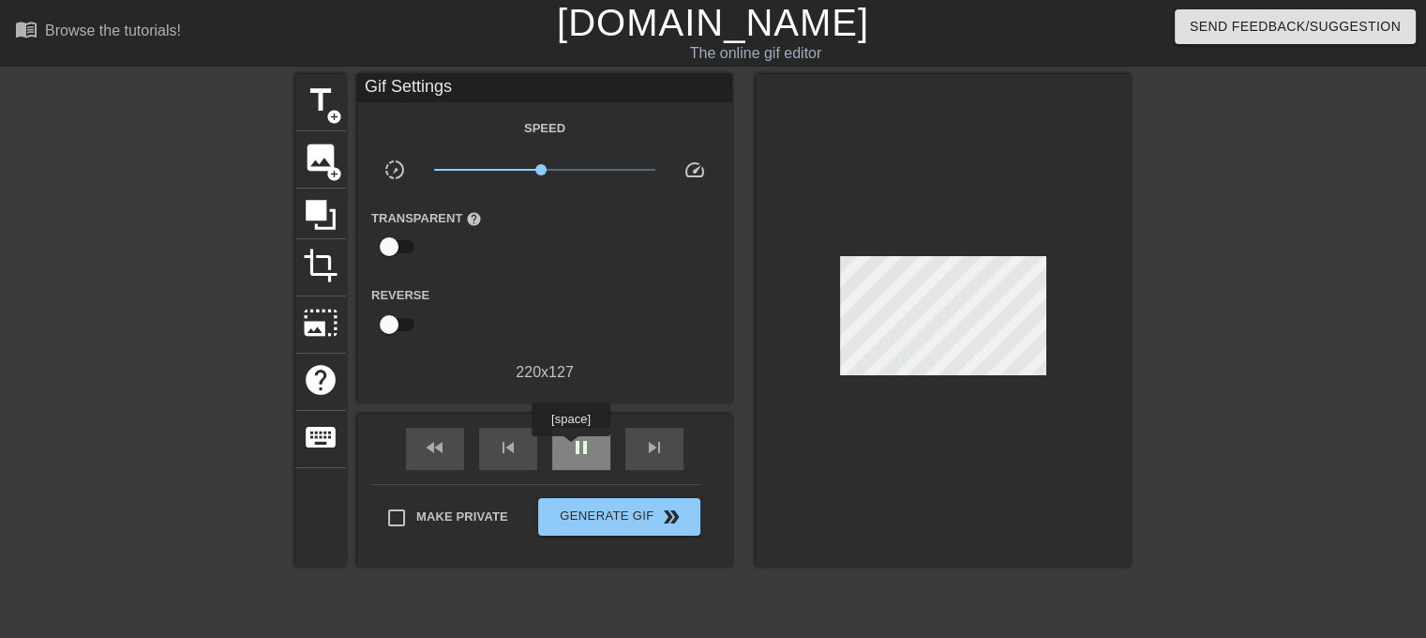
click at [571, 449] on span "pause" at bounding box center [581, 447] width 23 height 23
click at [579, 418] on div "fast_rewind skip_previous play_arrow skip_next" at bounding box center [545, 449] width 306 height 70
click at [588, 444] on span "play_arrow" at bounding box center [581, 447] width 23 height 23
click at [575, 444] on span "pause" at bounding box center [581, 447] width 23 height 23
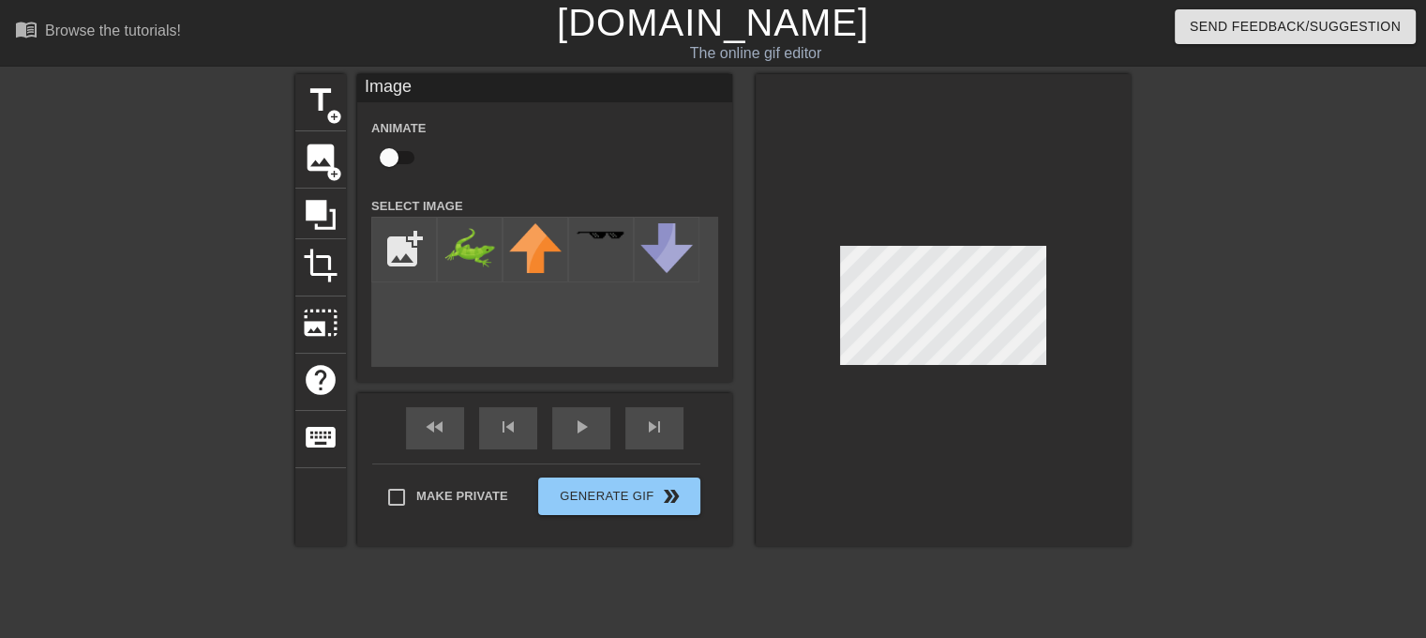
click at [841, 172] on div at bounding box center [943, 310] width 375 height 472
click at [588, 447] on div "play_arrow" at bounding box center [581, 428] width 58 height 42
